Goal: Information Seeking & Learning: Learn about a topic

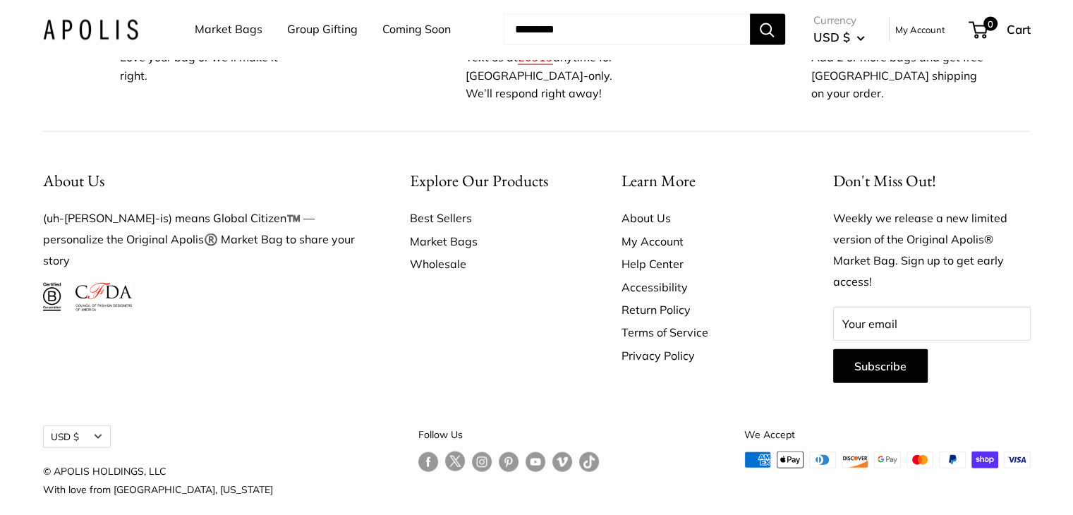
click at [435, 253] on link "Wholesale" at bounding box center [491, 264] width 162 height 23
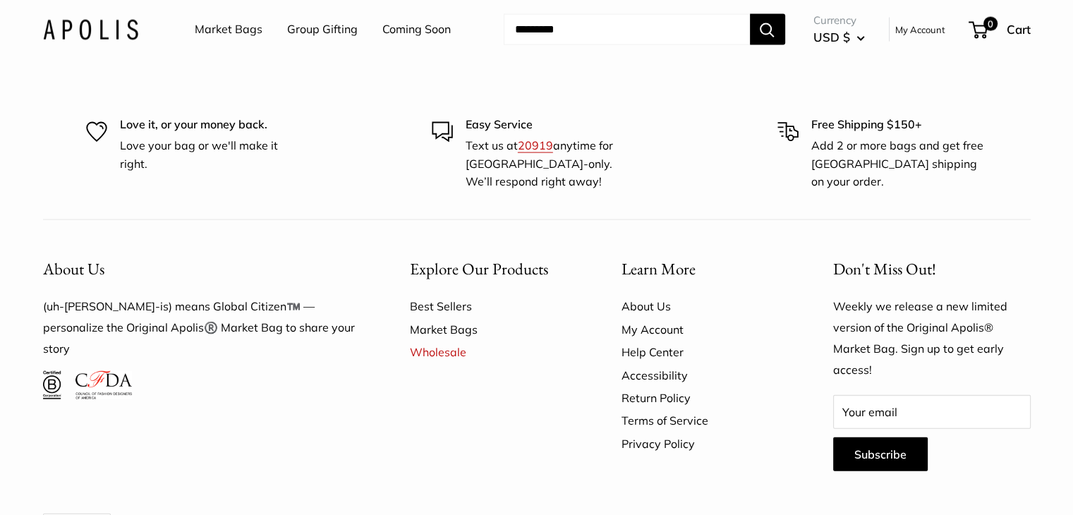
scroll to position [8503, 0]
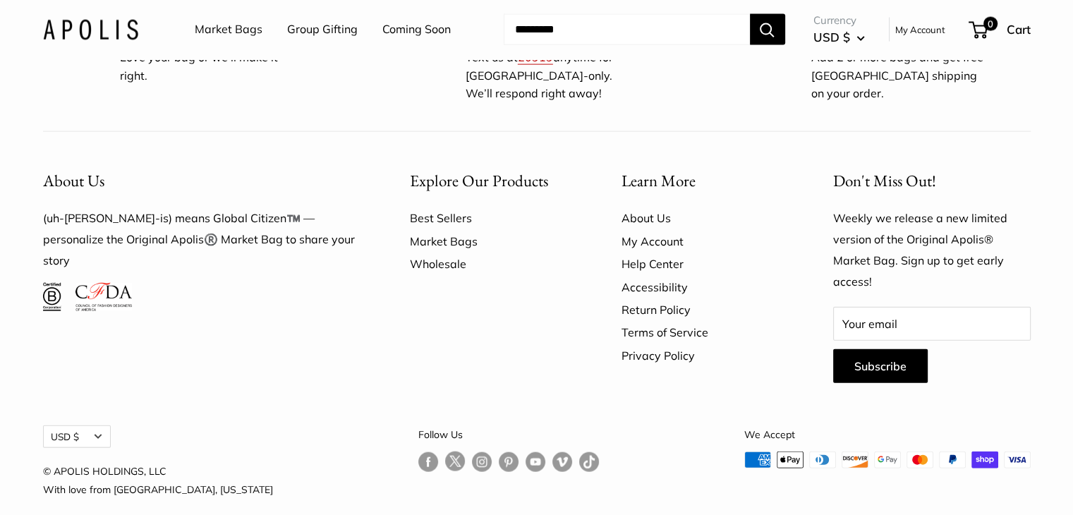
click at [422, 253] on link "Wholesale" at bounding box center [491, 264] width 162 height 23
